Goal: Information Seeking & Learning: Learn about a topic

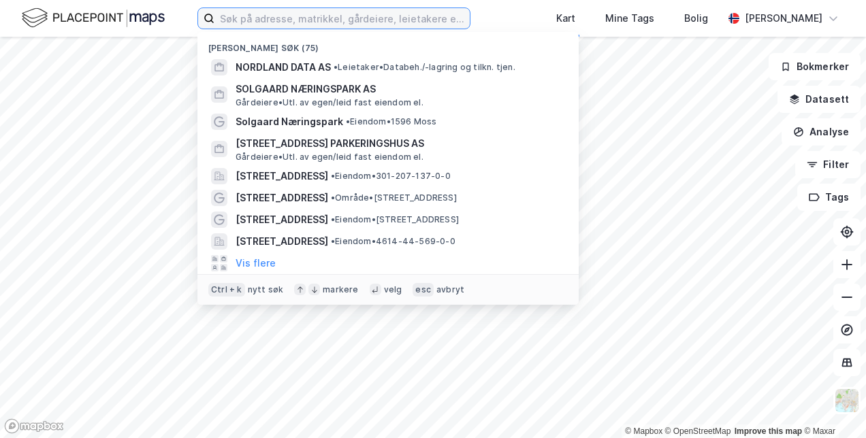
click at [376, 18] on input at bounding box center [341, 18] width 255 height 20
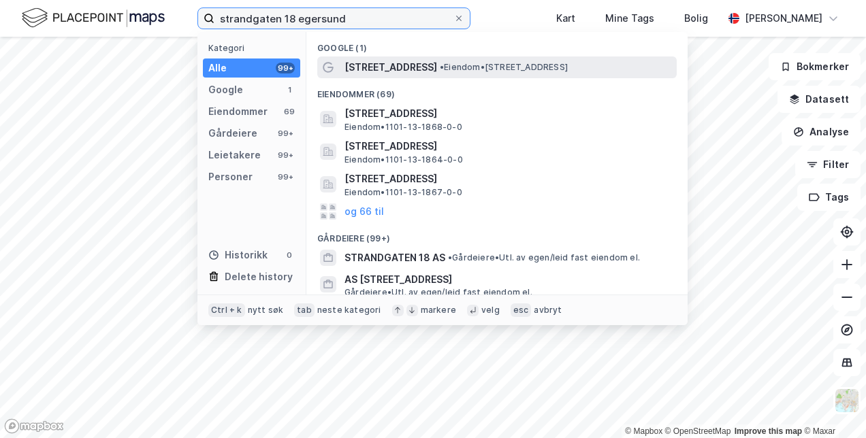
type input "strandgaten 18 egersund"
click at [440, 72] on div "Strandgaten 18 • Eiendom • Strandgaten 18, 4370 Egersund" at bounding box center [509, 67] width 330 height 16
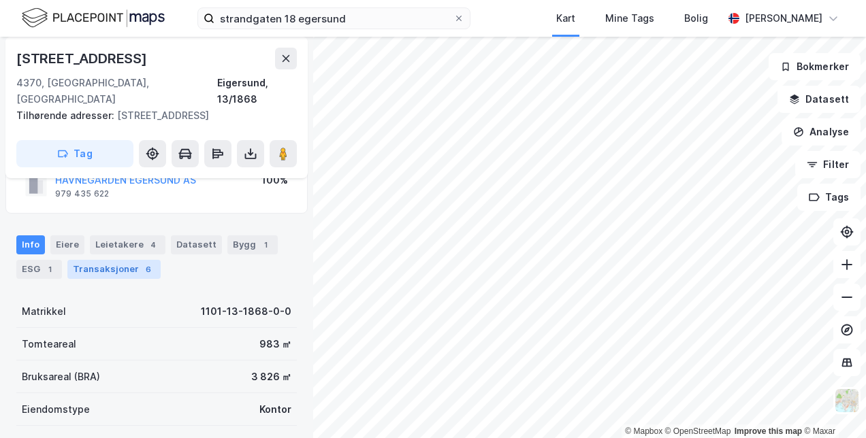
scroll to position [68, 0]
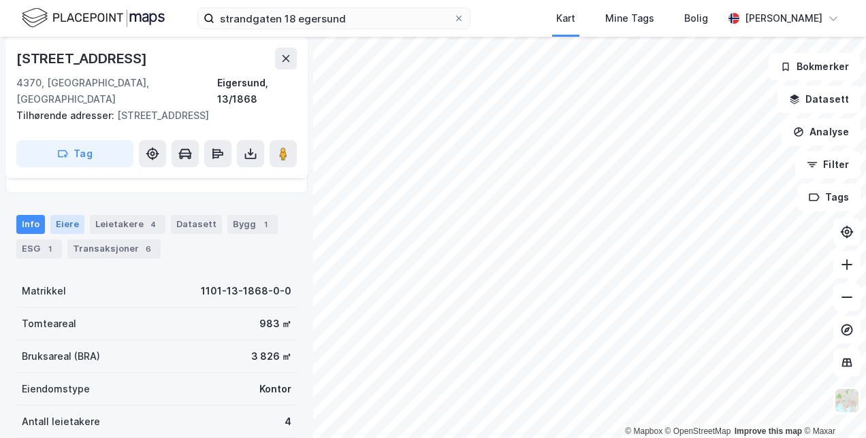
click at [62, 215] on div "Eiere" at bounding box center [67, 224] width 34 height 19
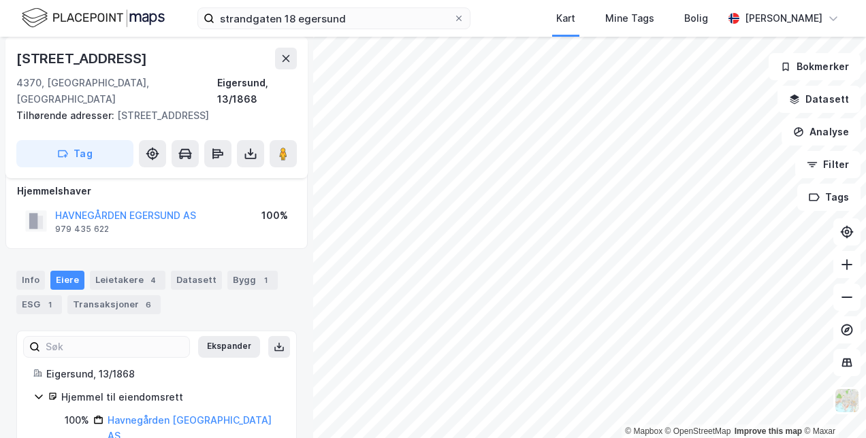
scroll to position [19, 0]
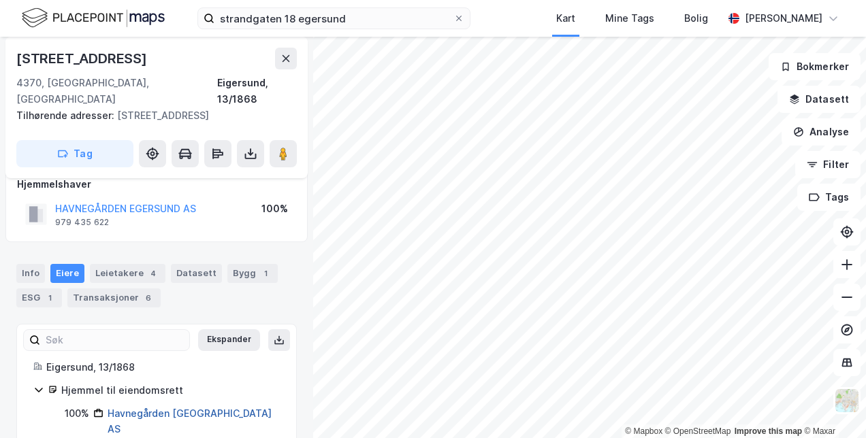
click at [209, 408] on link "Havnegården Egersund AS" at bounding box center [190, 422] width 164 height 28
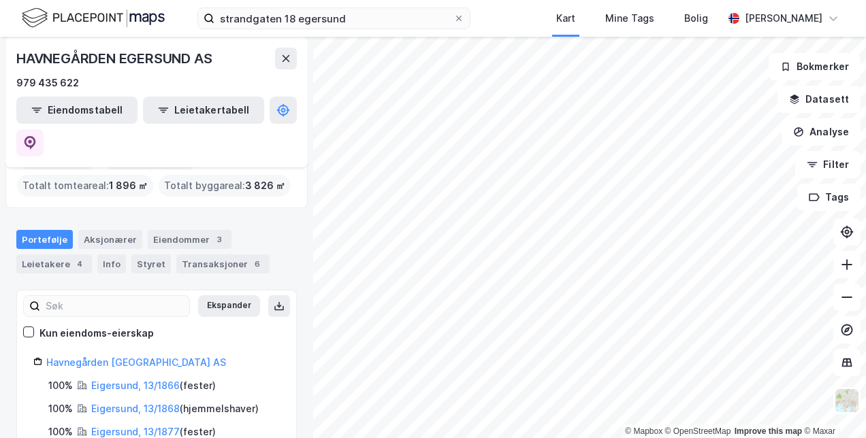
scroll to position [82, 0]
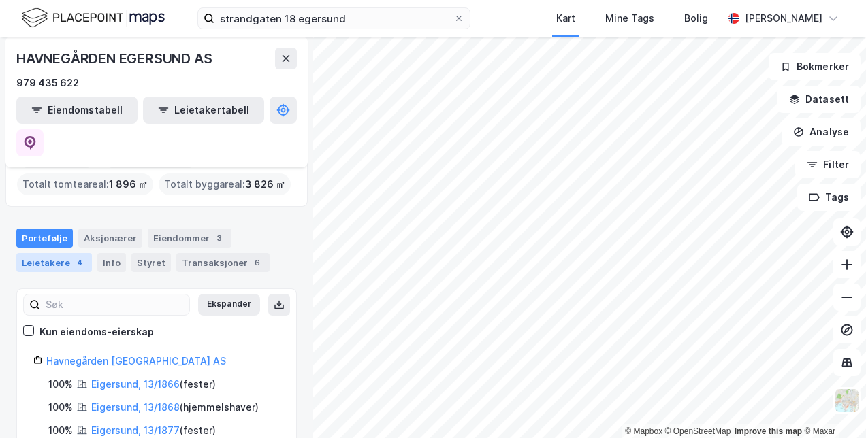
click at [79, 256] on div "4" at bounding box center [80, 263] width 14 height 14
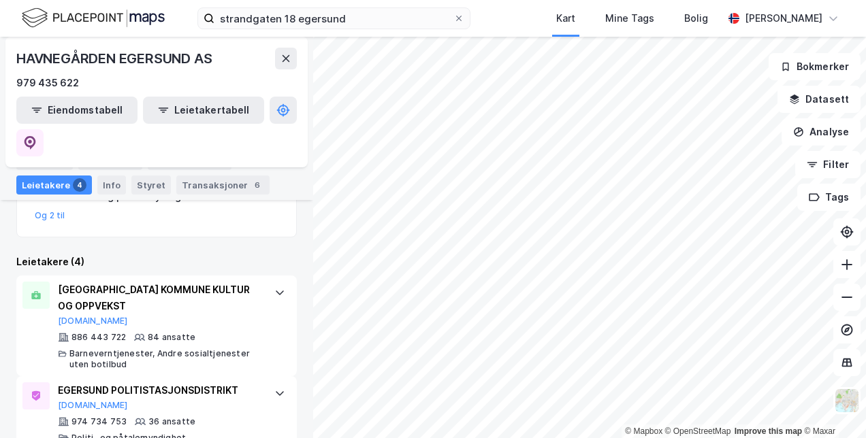
scroll to position [272, 0]
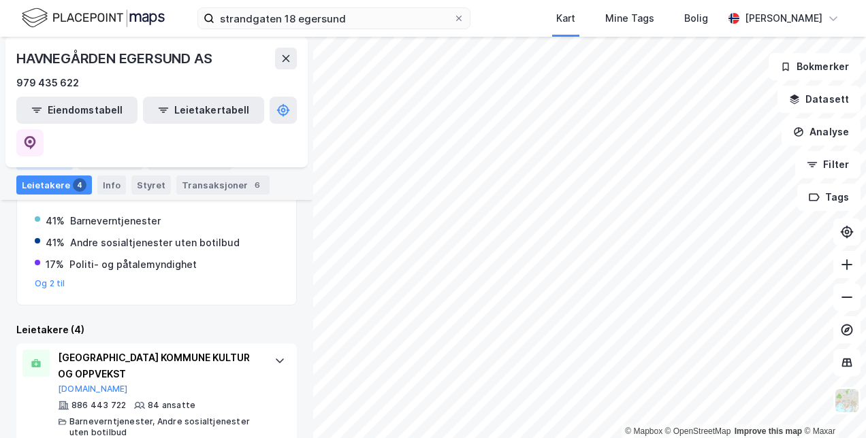
click at [52, 166] on div "Portefølje" at bounding box center [44, 160] width 57 height 19
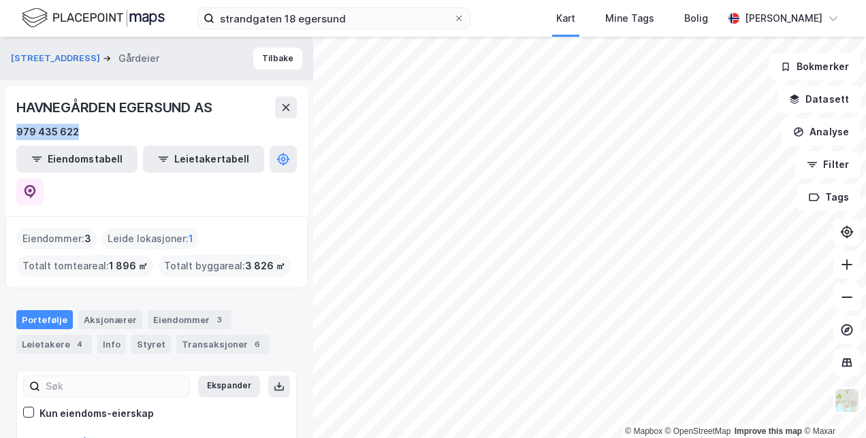
drag, startPoint x: 80, startPoint y: 128, endPoint x: 3, endPoint y: 126, distance: 77.0
click at [3, 126] on div "Strandgaten 18 Gårdeier Tilbake HAVNEGÅRDEN EGERSUND AS 979 435 622 Eiendomstab…" at bounding box center [156, 238] width 313 height 402
drag, startPoint x: 3, startPoint y: 126, endPoint x: 35, endPoint y: 138, distance: 34.7
click at [35, 138] on div "979 435 622" at bounding box center [47, 132] width 63 height 16
click at [40, 131] on div "979 435 622" at bounding box center [47, 132] width 63 height 16
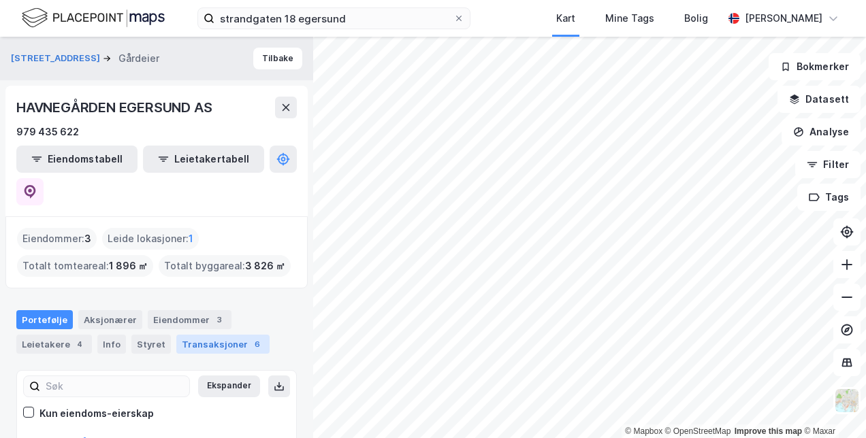
click at [176, 335] on div "Transaksjoner 6" at bounding box center [222, 344] width 93 height 19
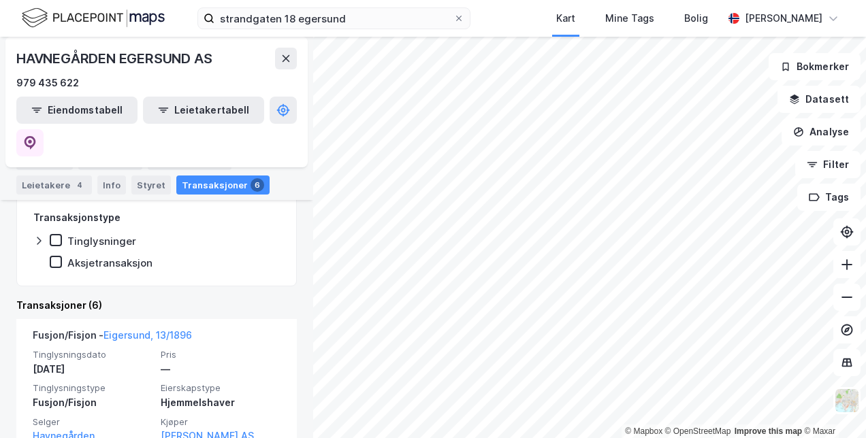
scroll to position [289, 0]
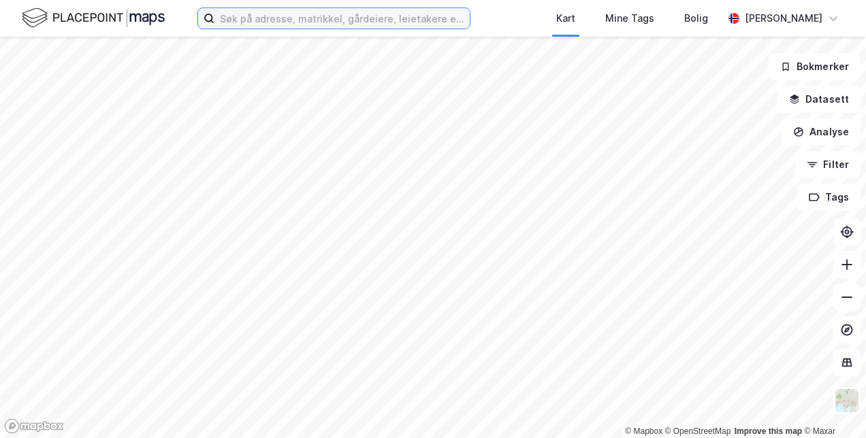
click at [268, 15] on input at bounding box center [341, 18] width 255 height 20
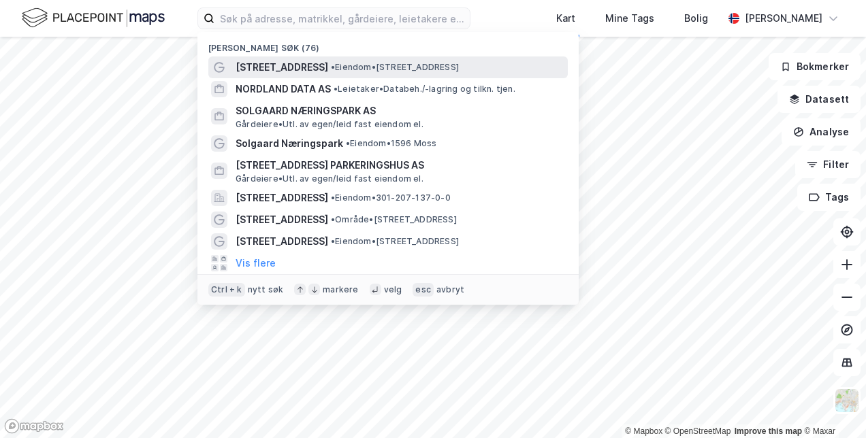
click at [285, 61] on span "[STREET_ADDRESS]" at bounding box center [282, 67] width 93 height 16
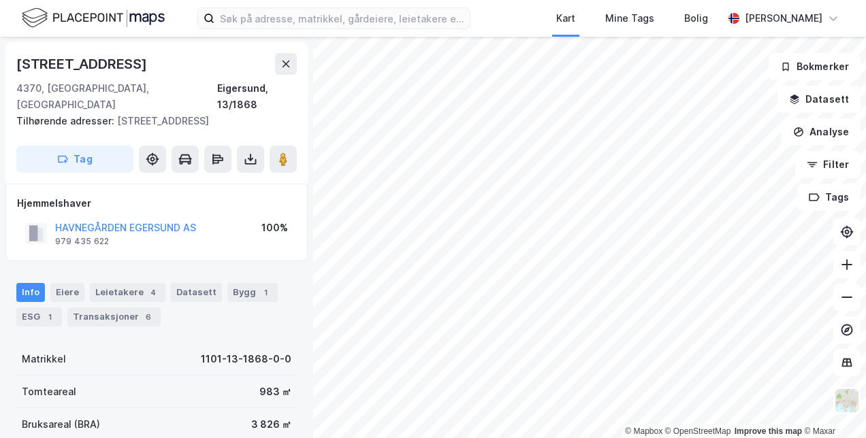
scroll to position [68, 0]
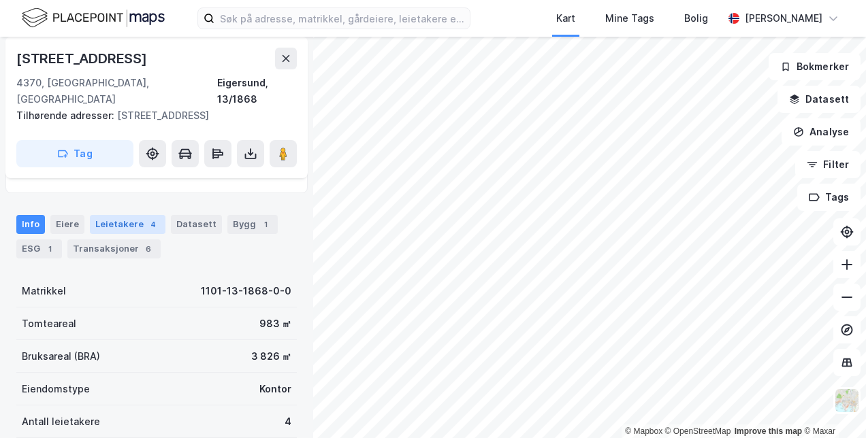
click at [121, 215] on div "Leietakere 4" at bounding box center [128, 224] width 76 height 19
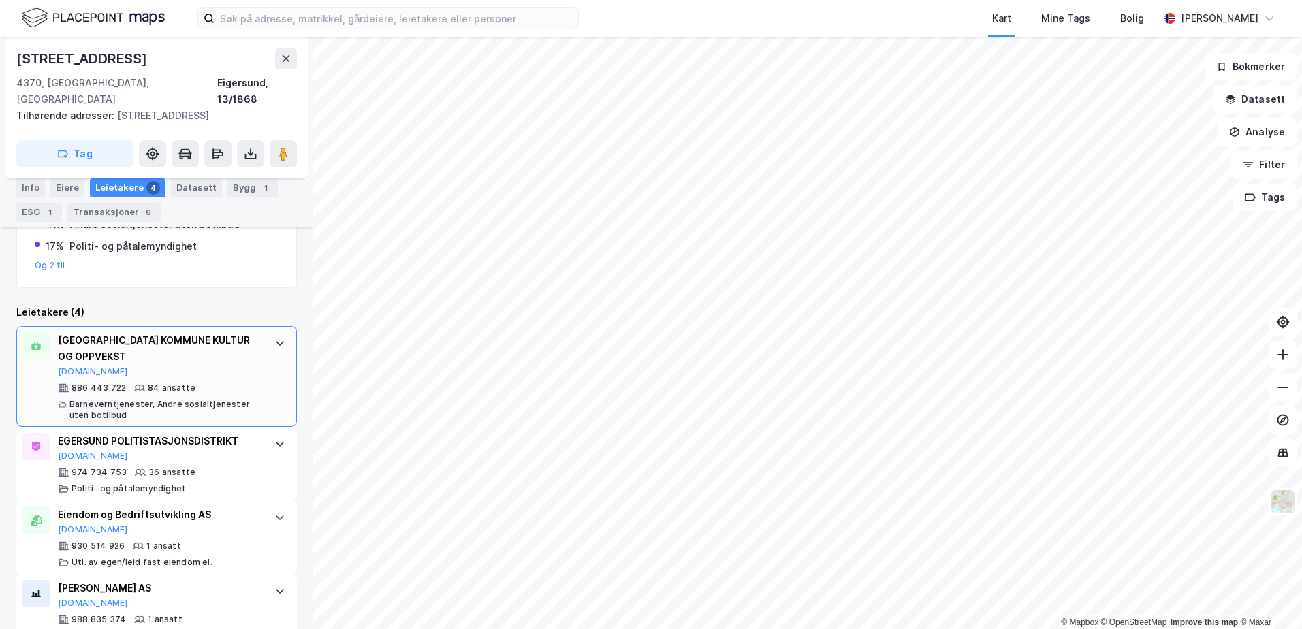
scroll to position [264, 0]
click at [227, 349] on div "[GEOGRAPHIC_DATA] KULTUR OG OPPVEKST [DOMAIN_NAME]" at bounding box center [159, 353] width 203 height 45
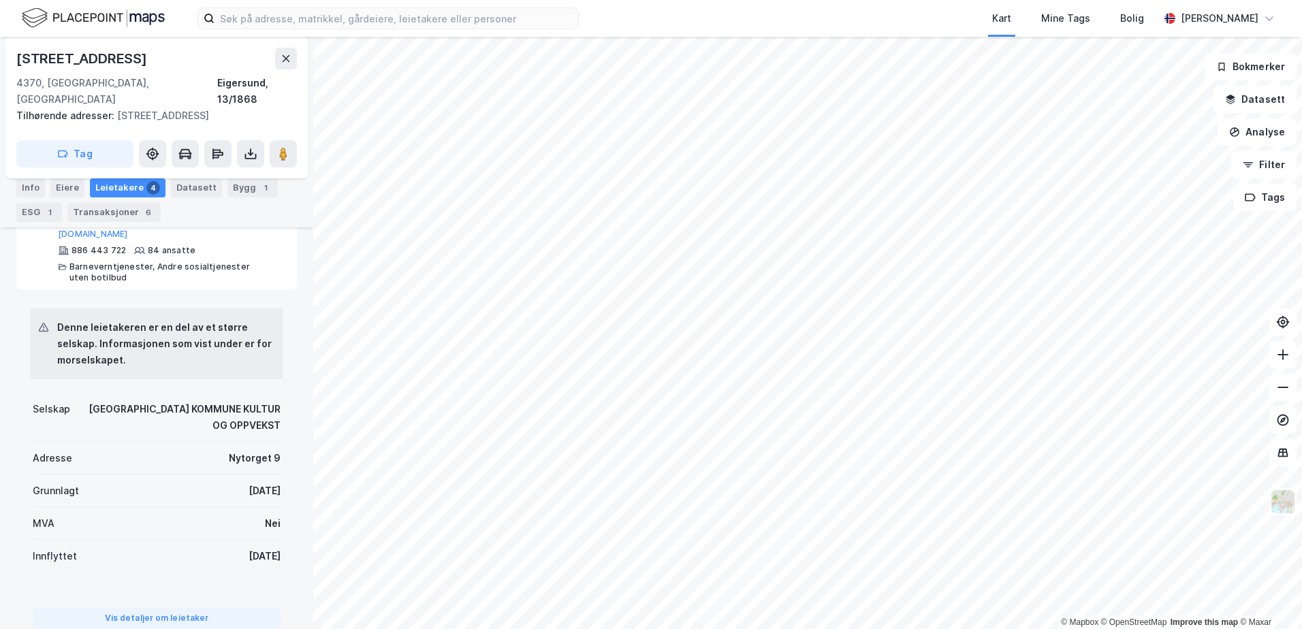
scroll to position [468, 0]
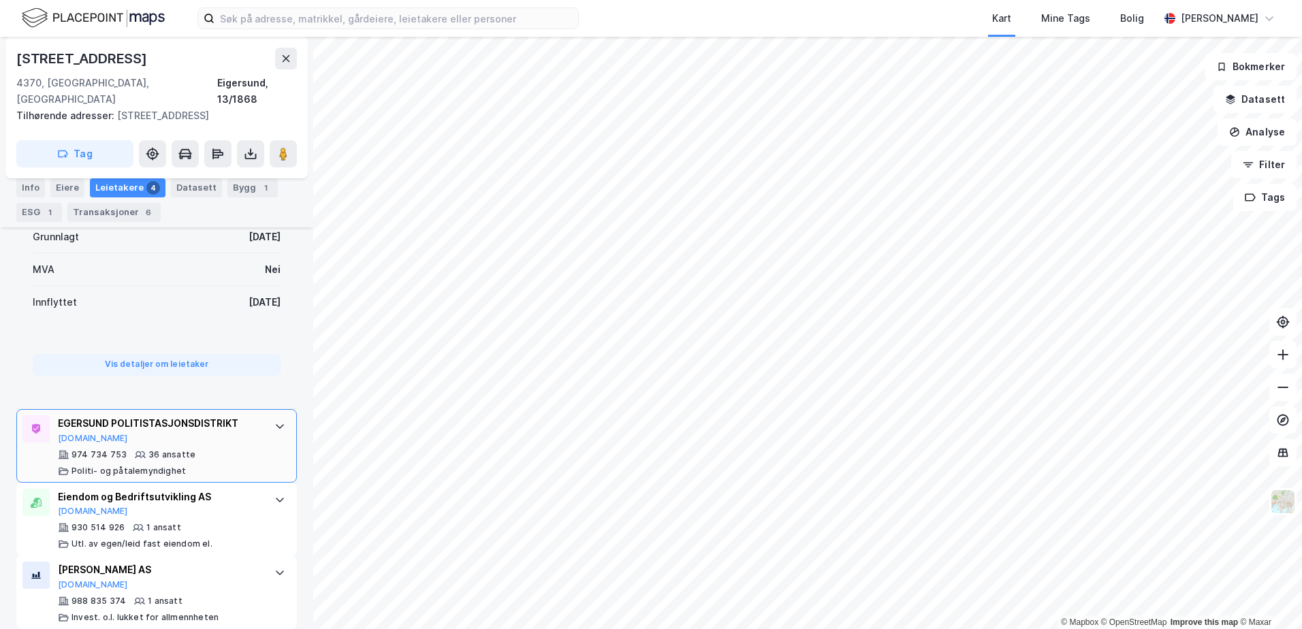
click at [240, 415] on div "EGERSUND POLITISTASJONSDISTRIKT" at bounding box center [159, 423] width 203 height 16
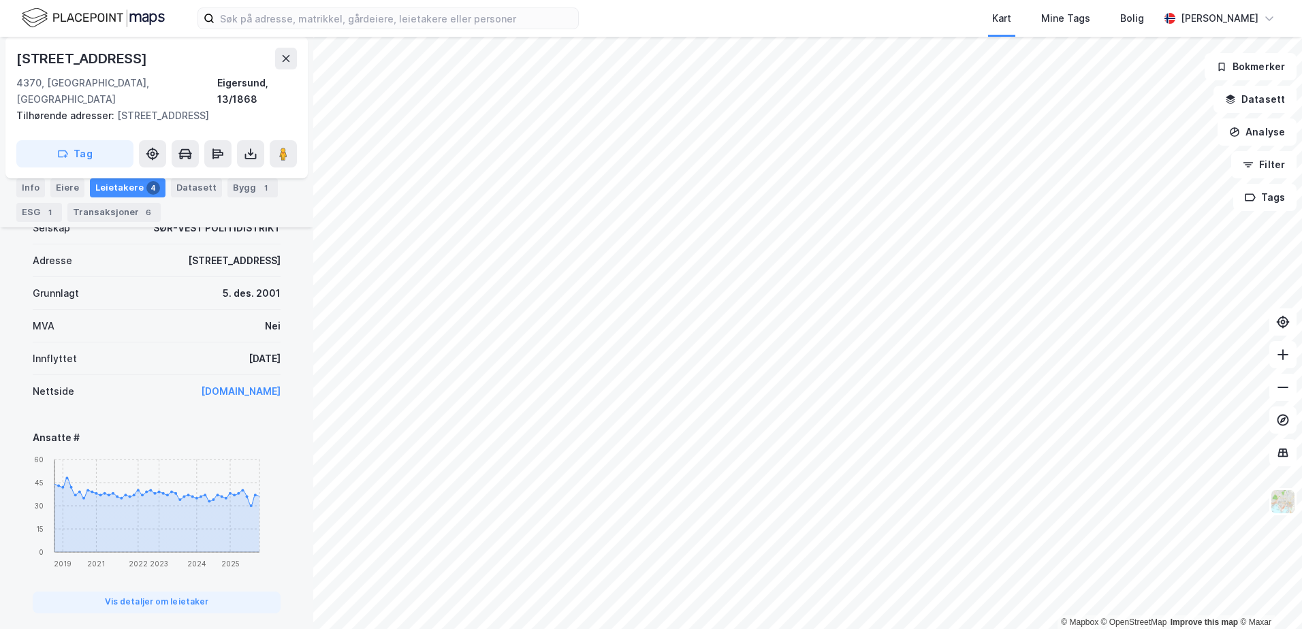
scroll to position [615, 0]
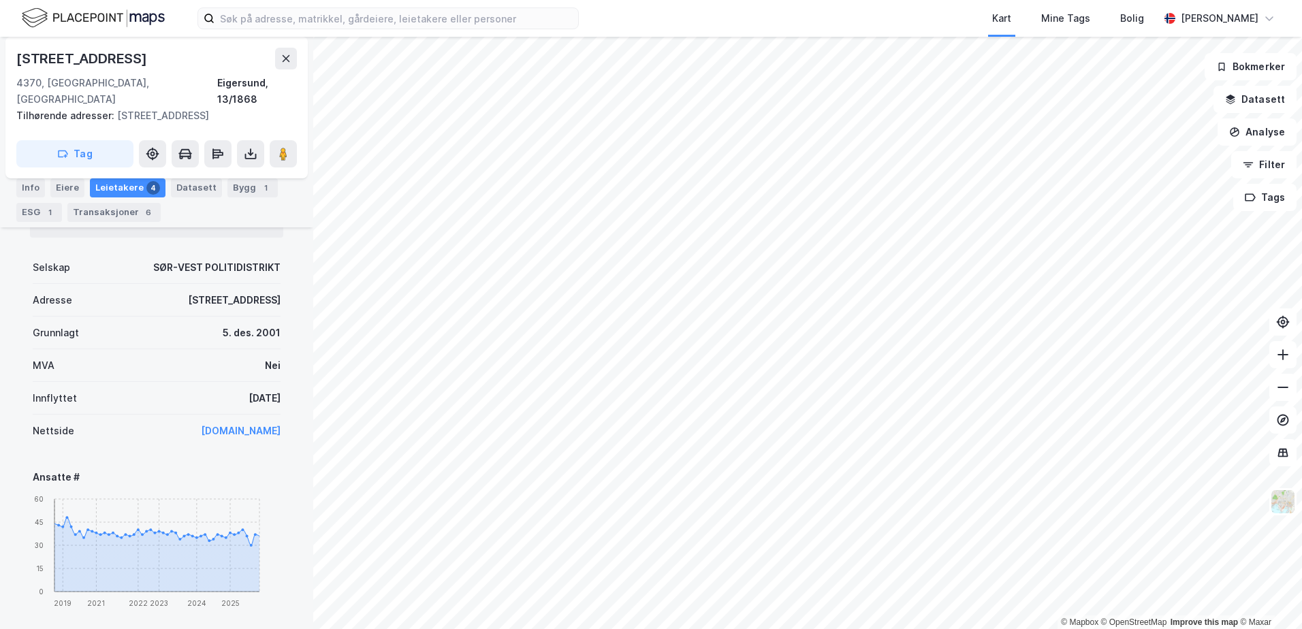
click at [248, 390] on div "[DATE]" at bounding box center [264, 398] width 32 height 16
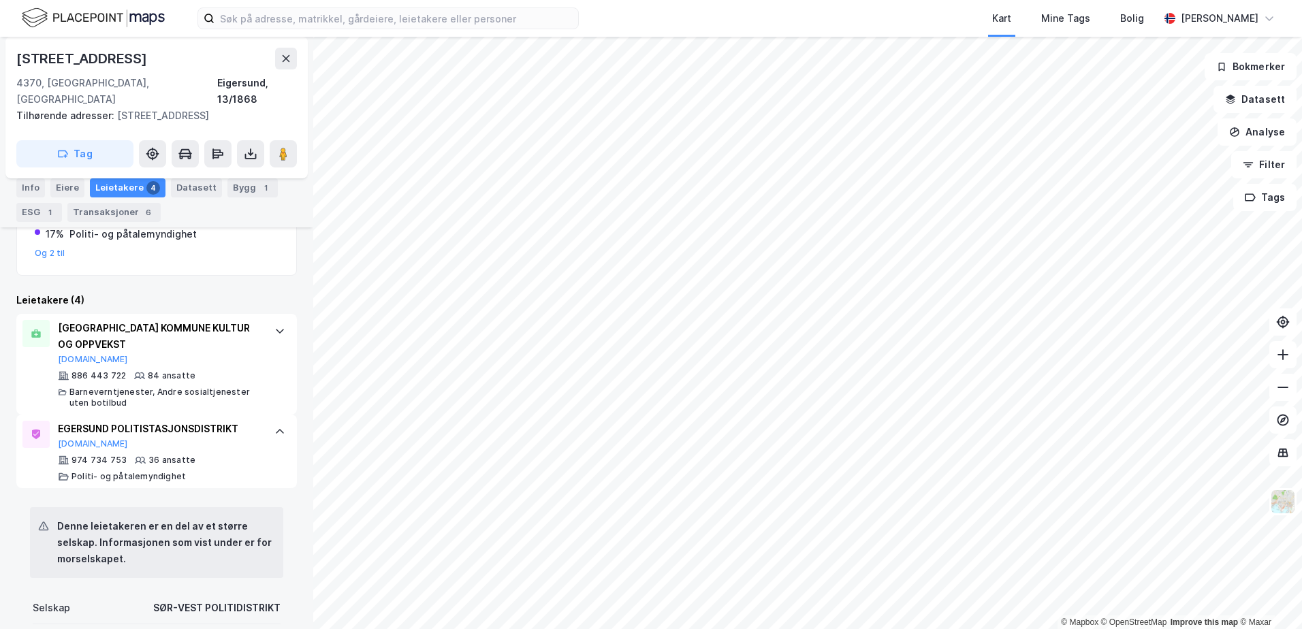
scroll to position [207, 0]
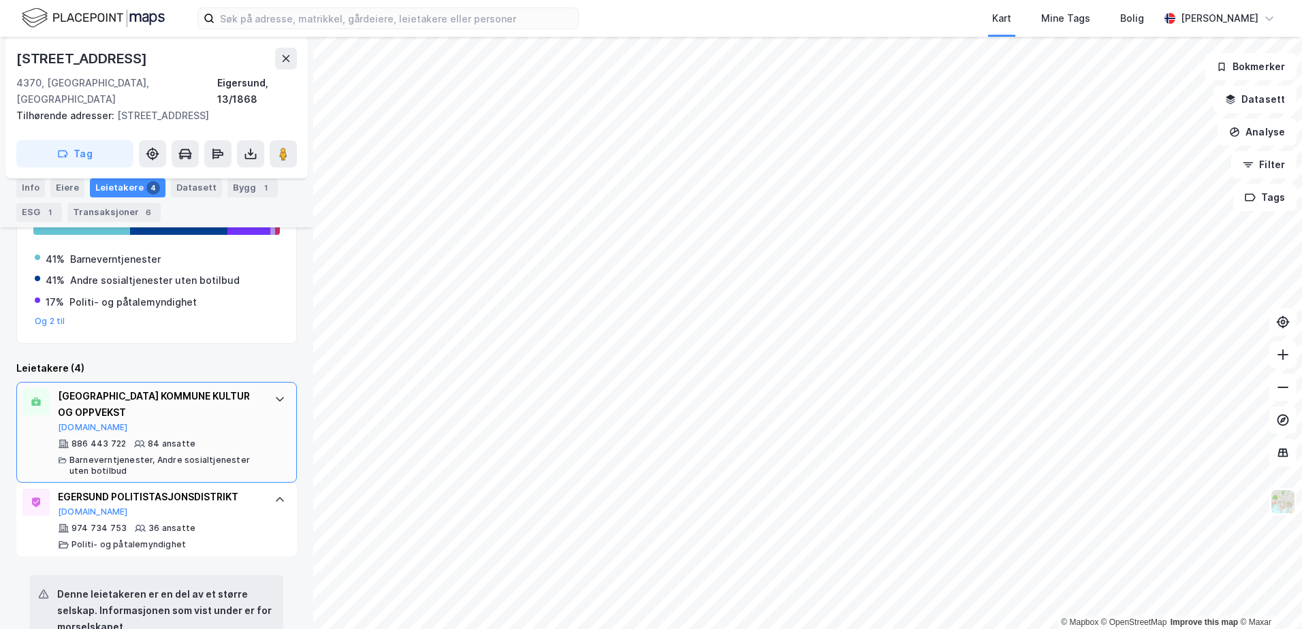
click at [235, 396] on div "[GEOGRAPHIC_DATA] KOMMUNE KULTUR OG OPPVEKST" at bounding box center [159, 404] width 203 height 33
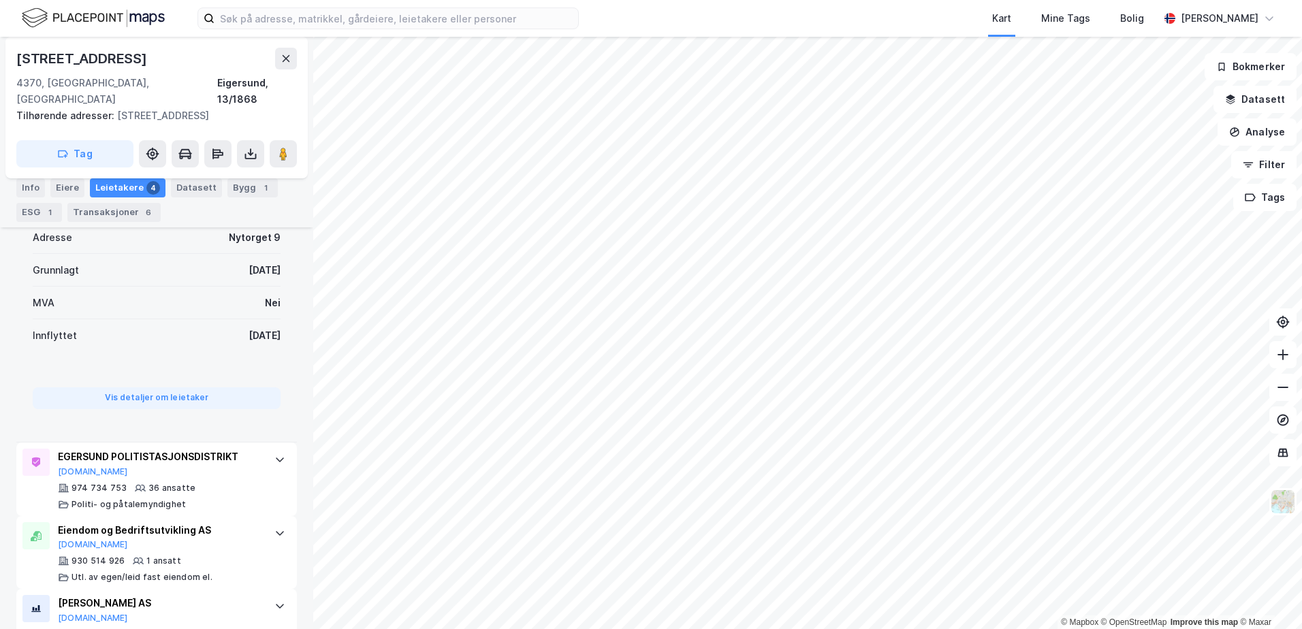
scroll to position [654, 0]
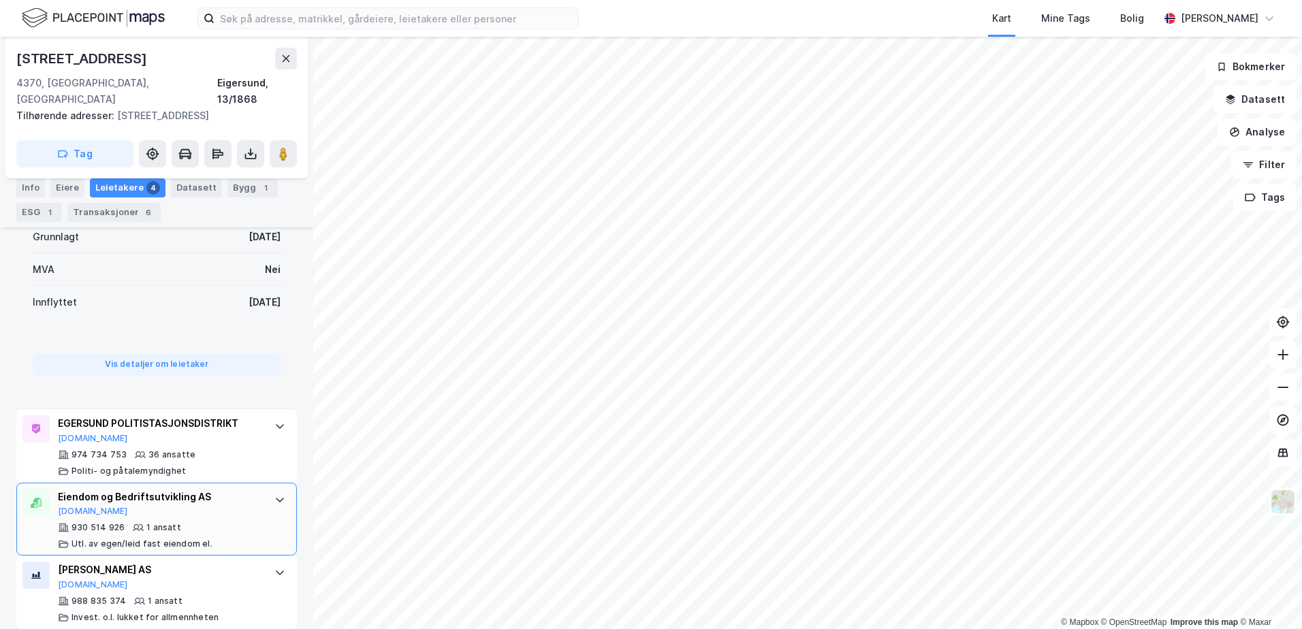
click at [250, 438] on div "Eiendom og Bedriftsutvikling AS" at bounding box center [159, 497] width 203 height 16
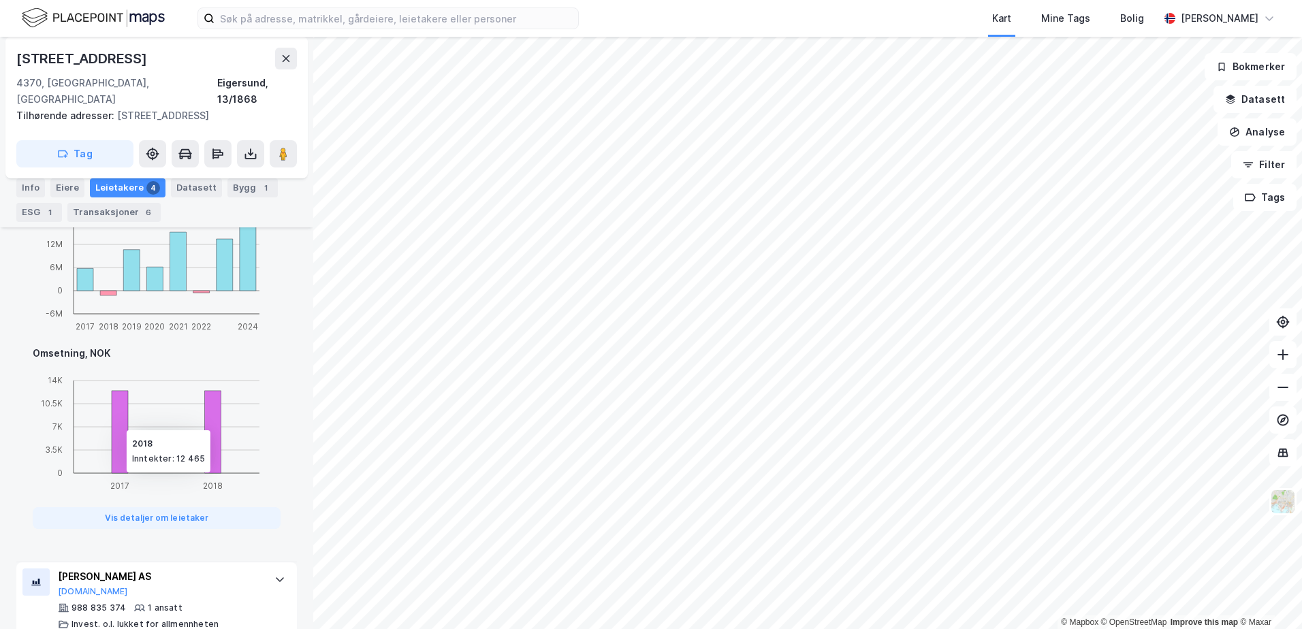
scroll to position [1008, 0]
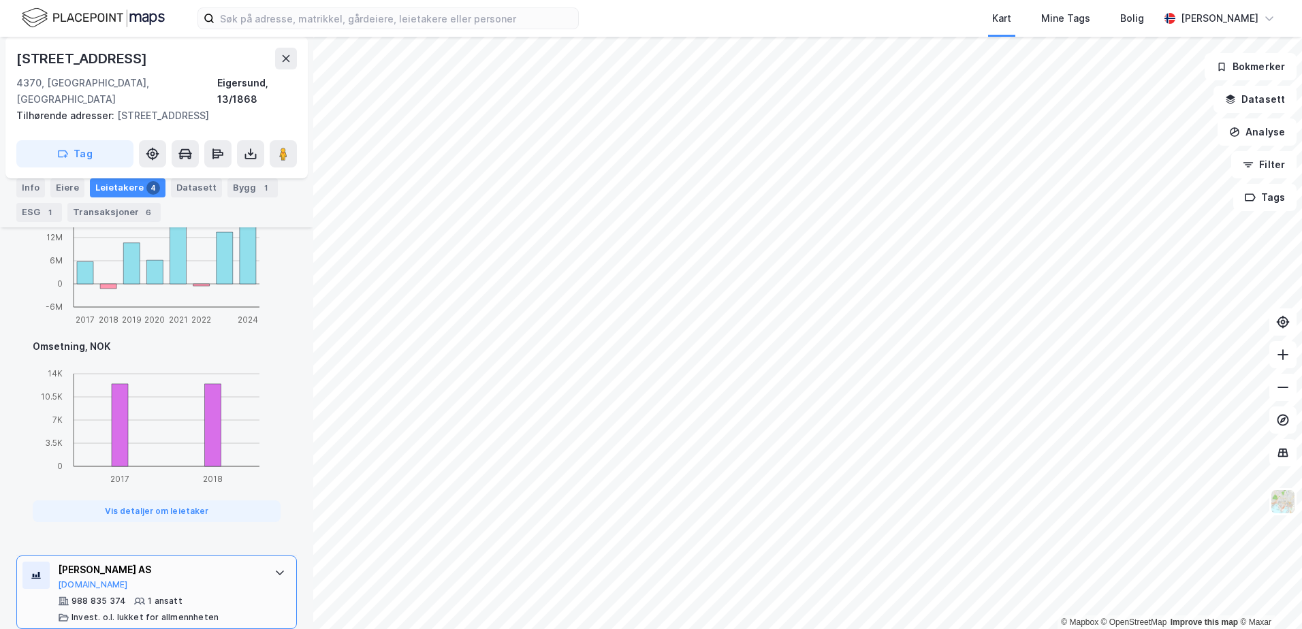
click at [269, 438] on div at bounding box center [280, 573] width 22 height 22
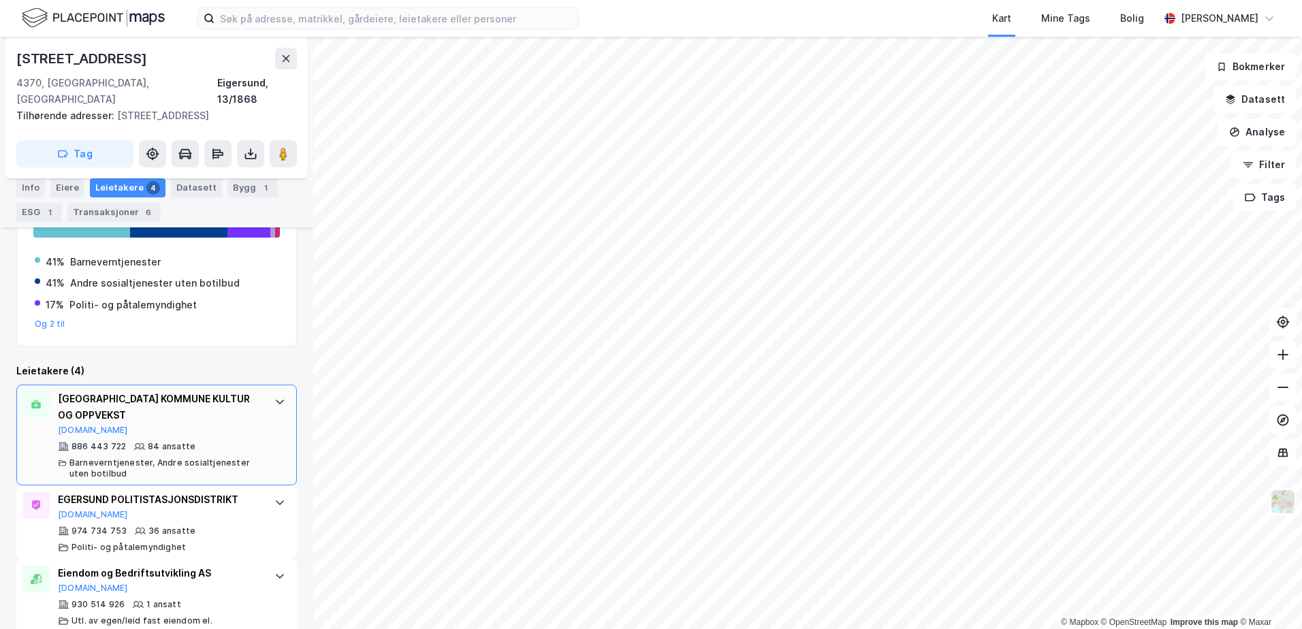
scroll to position [272, 0]
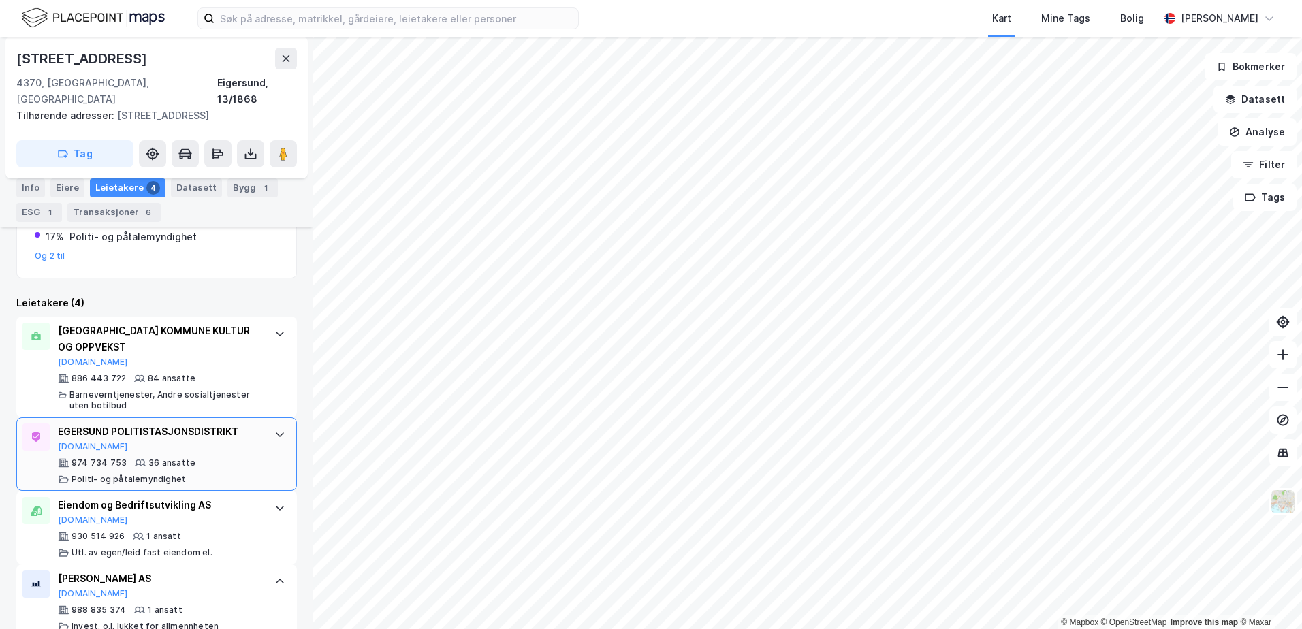
click at [238, 424] on div "EGERSUND POLITISTASJONSDISTRIKT [DOMAIN_NAME]" at bounding box center [159, 437] width 203 height 29
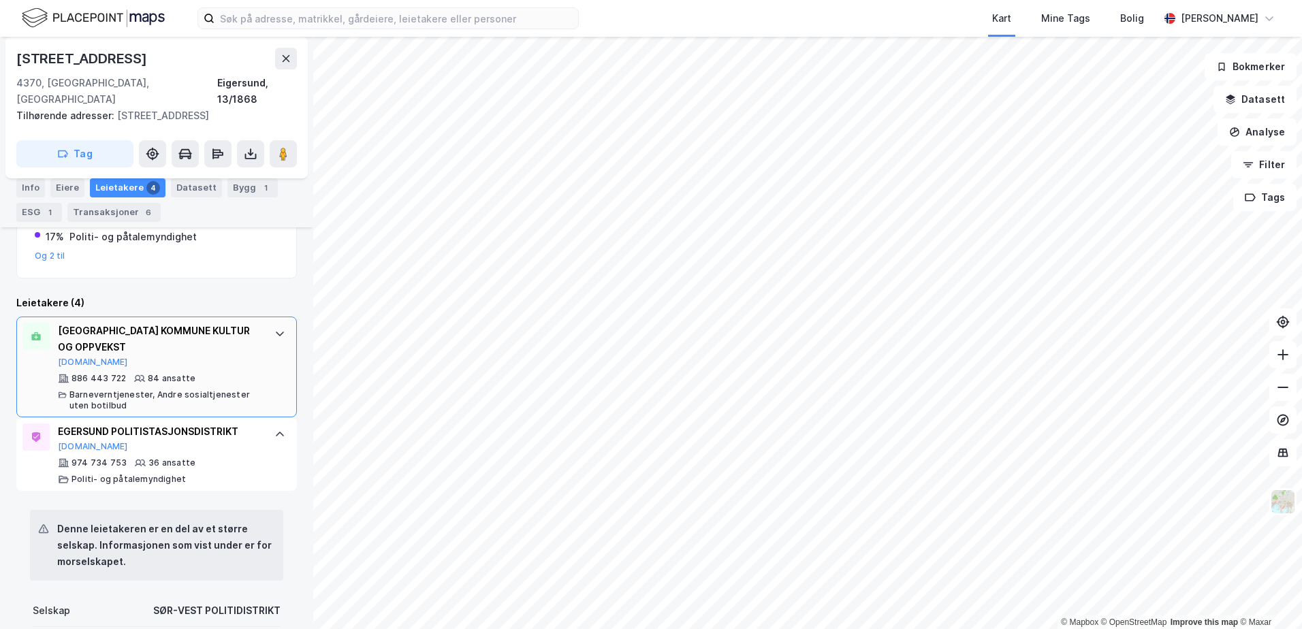
click at [220, 329] on div "[GEOGRAPHIC_DATA] KOMMUNE KULTUR OG OPPVEKST" at bounding box center [159, 339] width 203 height 33
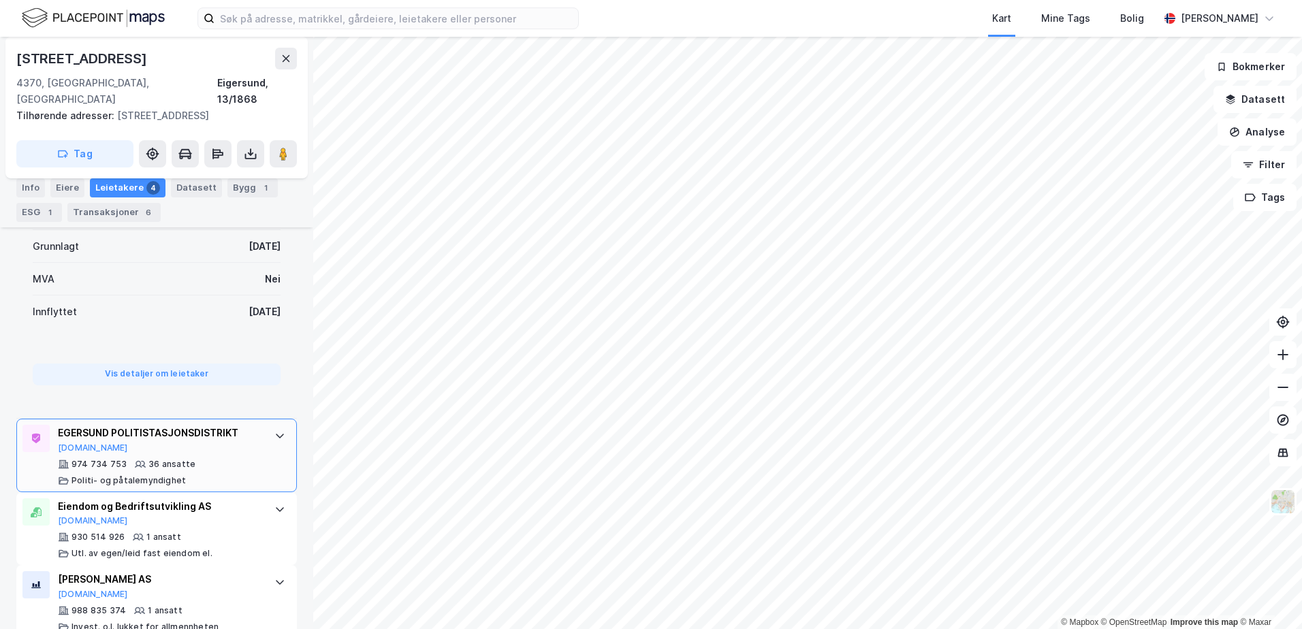
scroll to position [654, 0]
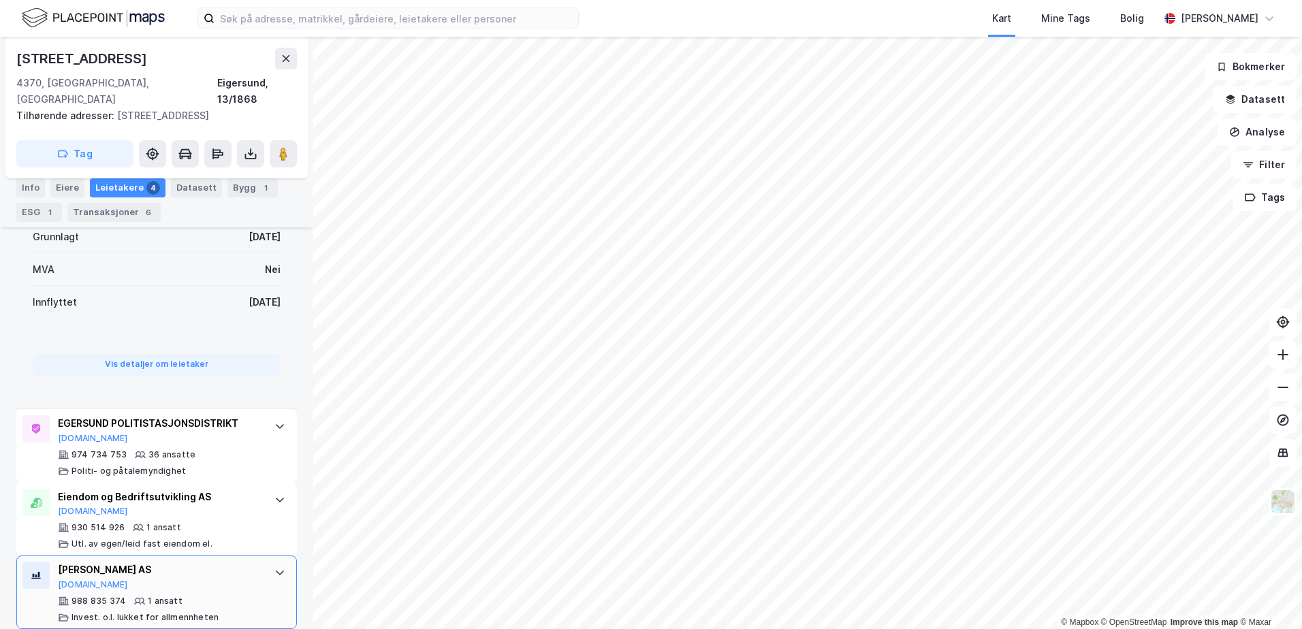
click at [210, 438] on div "[PERSON_NAME] AS [DOMAIN_NAME]" at bounding box center [159, 576] width 203 height 29
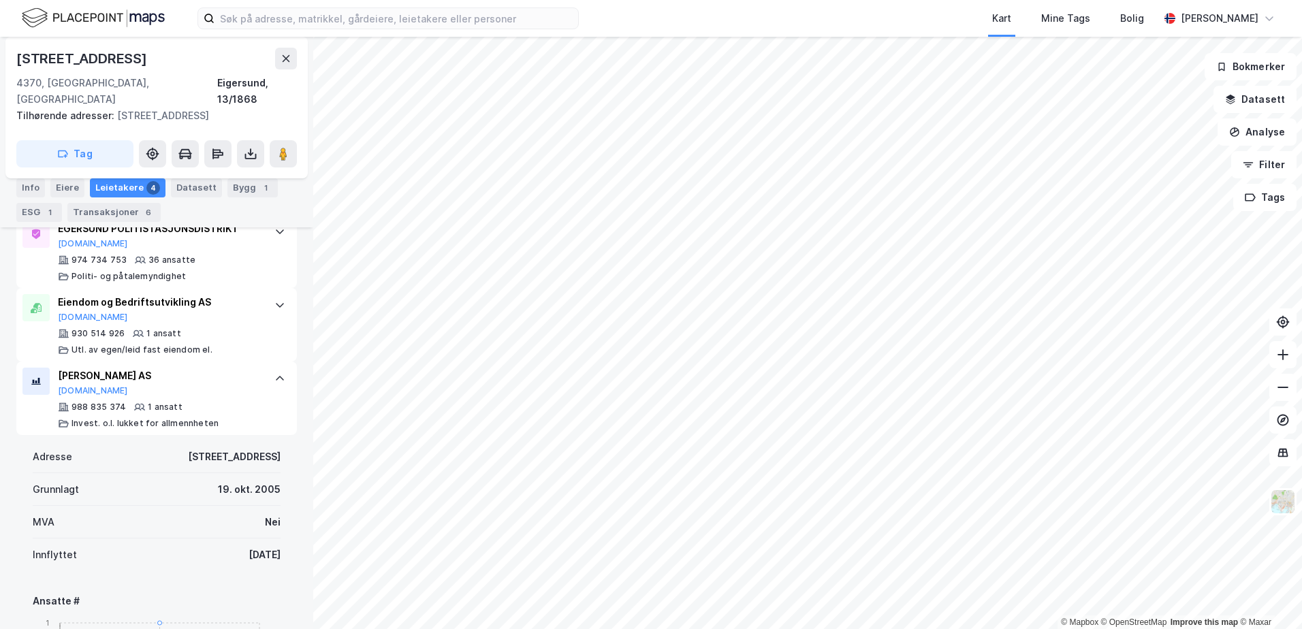
scroll to position [407, 0]
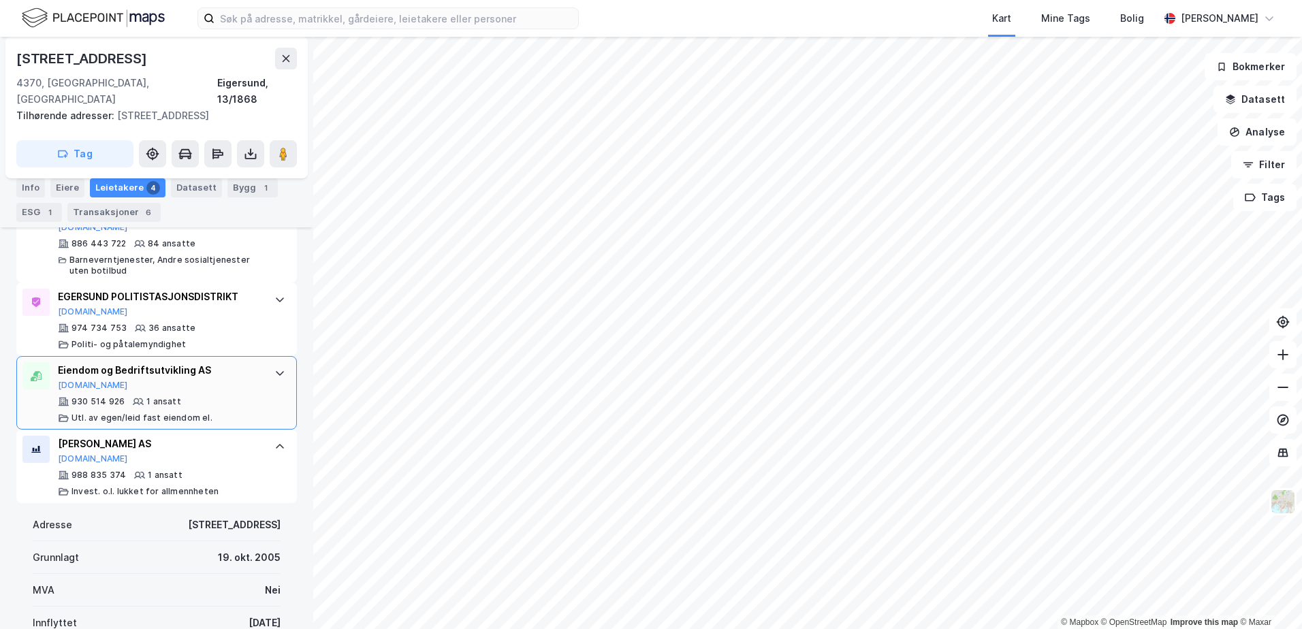
click at [255, 406] on div "Eiendom og Bedriftsutvikling AS [DOMAIN_NAME] 930 514 926 1 ansatt Utl. av egen…" at bounding box center [156, 393] width 280 height 74
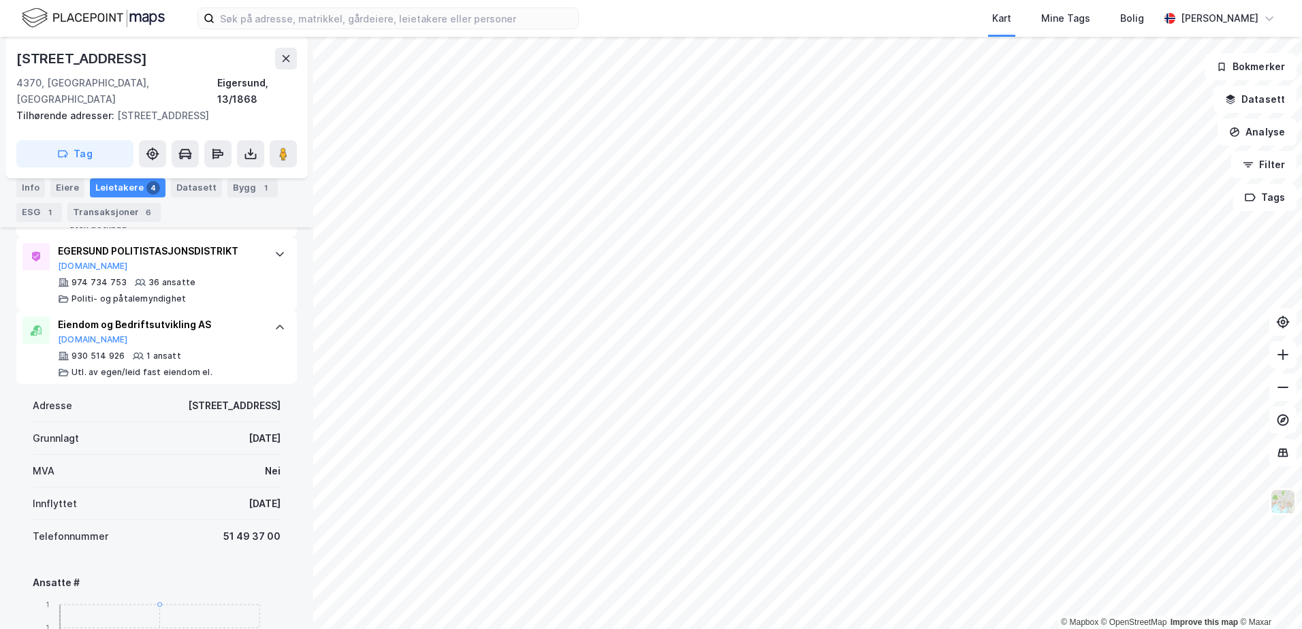
scroll to position [475, 0]
